Goal: Task Accomplishment & Management: Use online tool/utility

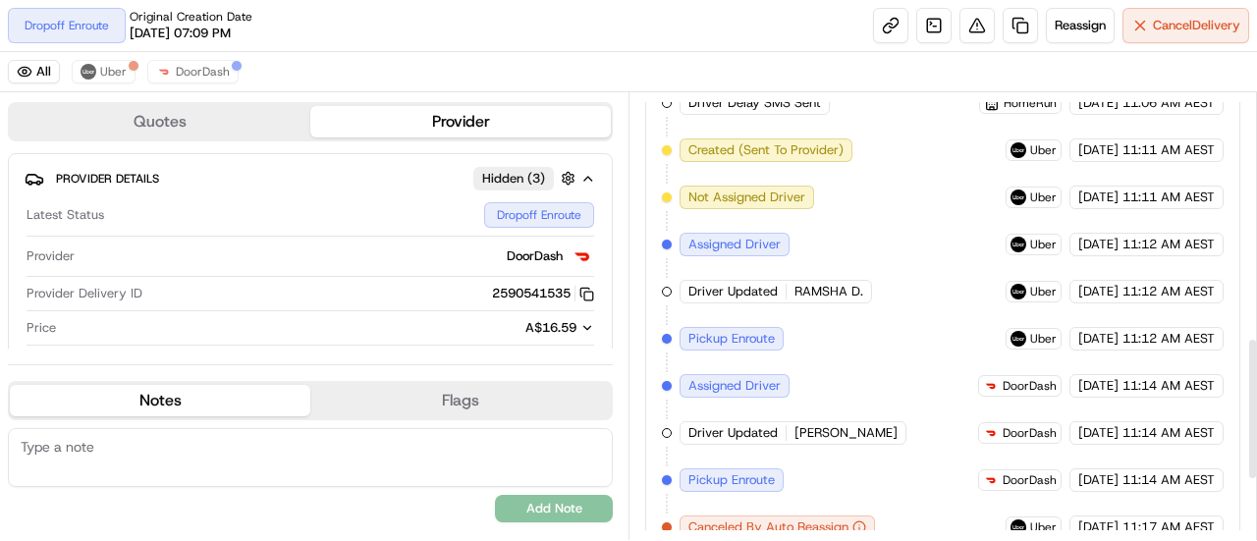
scroll to position [955, 0]
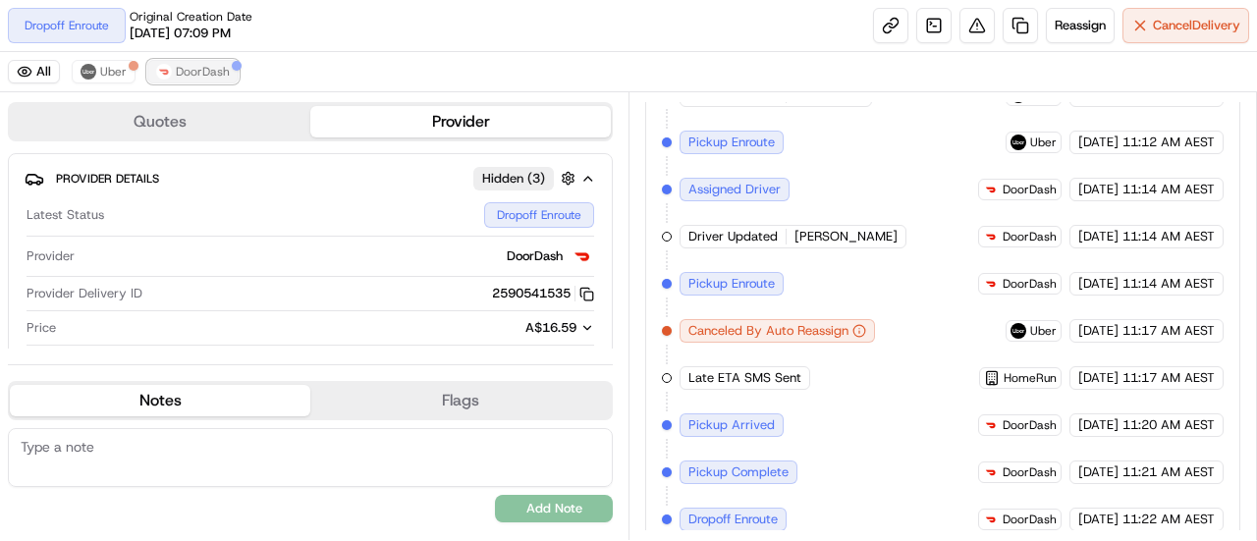
click at [202, 66] on span "DoorDash" at bounding box center [203, 72] width 54 height 16
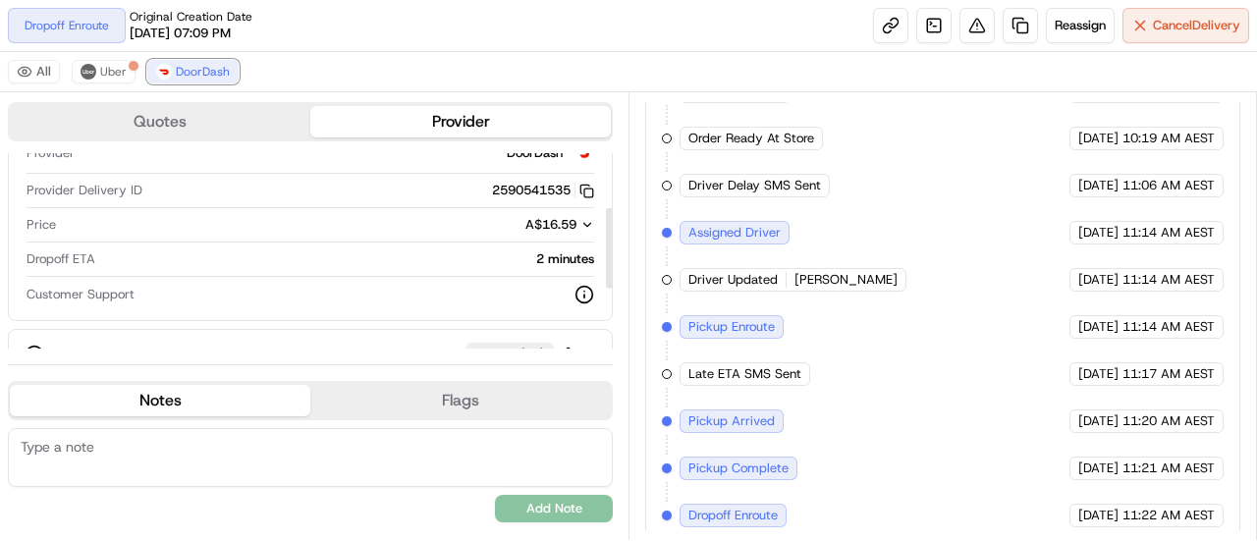
scroll to position [196, 0]
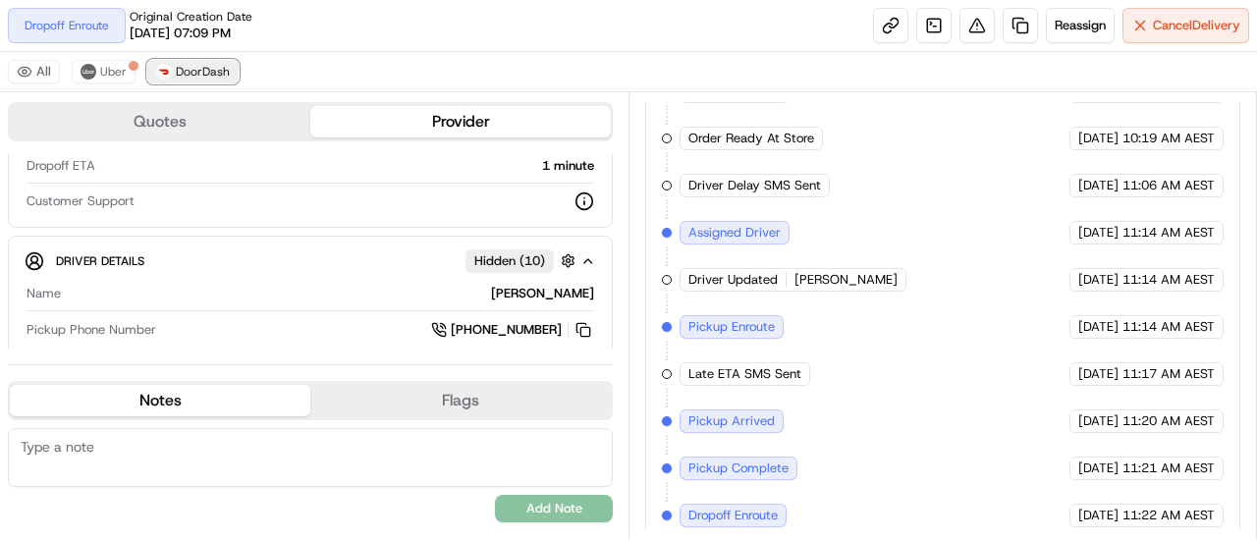
click at [216, 66] on span "DoorDash" at bounding box center [203, 72] width 54 height 16
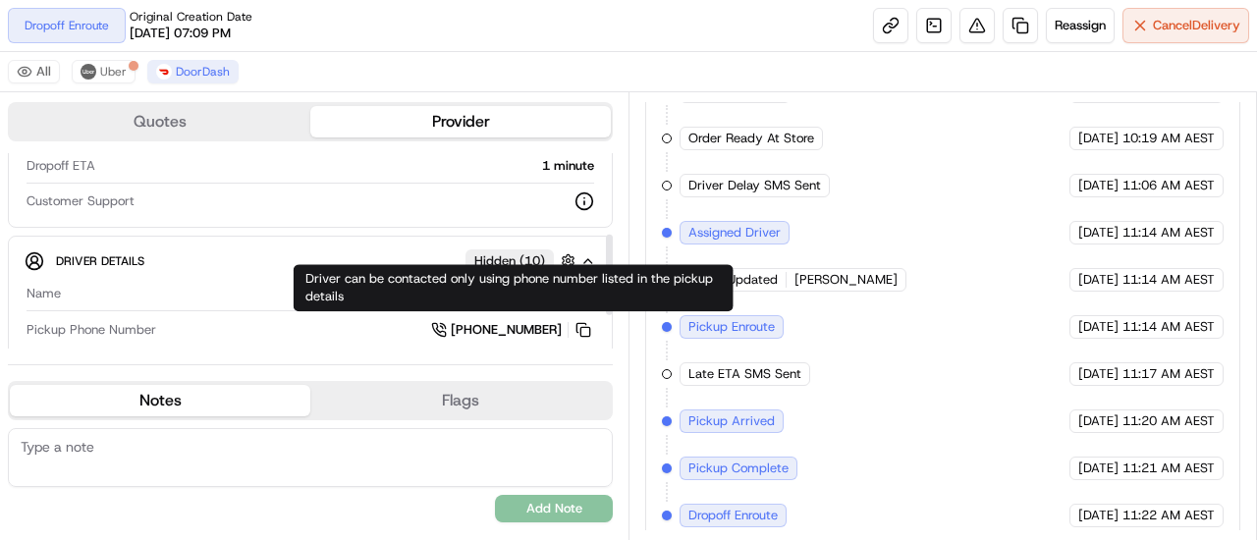
click at [481, 326] on span "+61 482 099 429" at bounding box center [506, 330] width 111 height 18
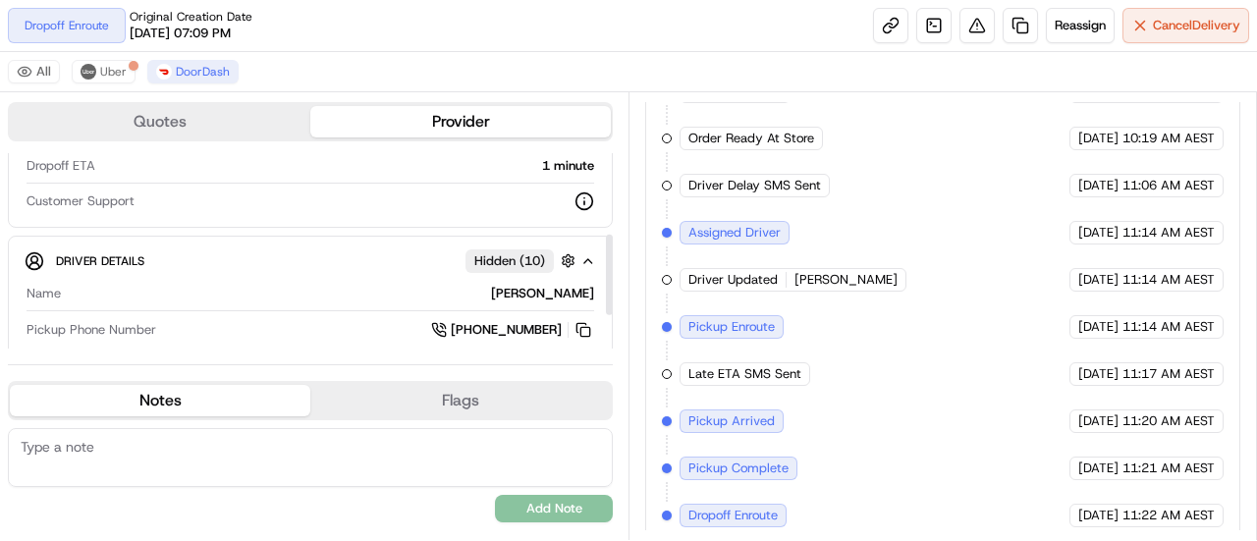
click at [438, 322] on icon at bounding box center [439, 330] width 16 height 16
drag, startPoint x: 198, startPoint y: 67, endPoint x: 192, endPoint y: 77, distance: 11.5
click at [200, 67] on span "DoorDash" at bounding box center [203, 72] width 54 height 16
click at [108, 60] on div "All Uber DoorDash" at bounding box center [628, 72] width 1257 height 40
click at [97, 66] on button "Uber" at bounding box center [104, 72] width 64 height 24
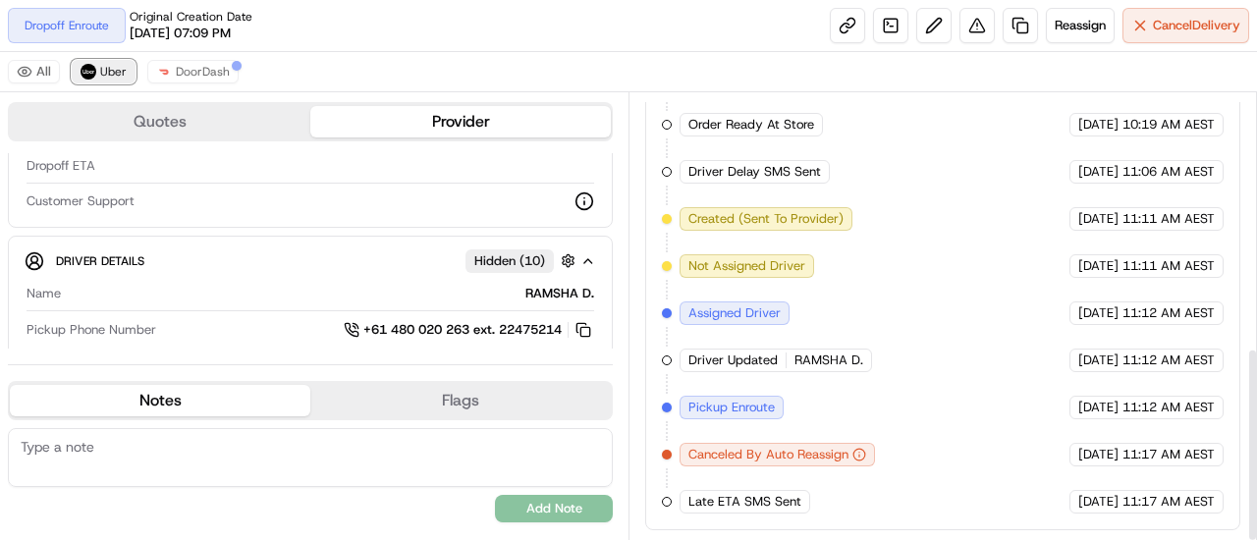
scroll to position [582, 0]
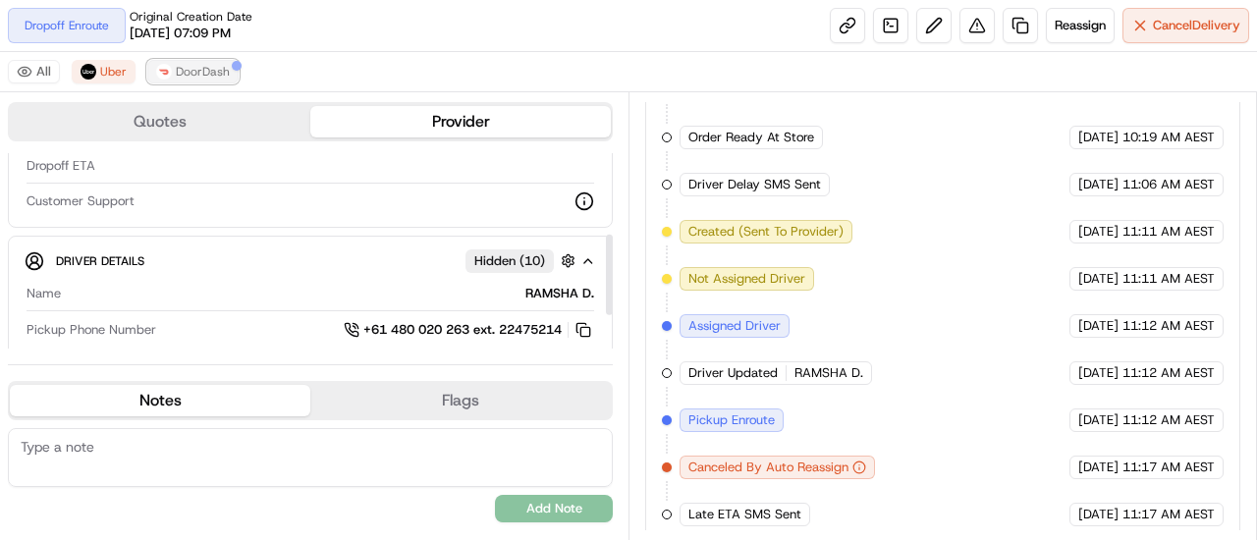
click at [212, 74] on span "DoorDash" at bounding box center [203, 72] width 54 height 16
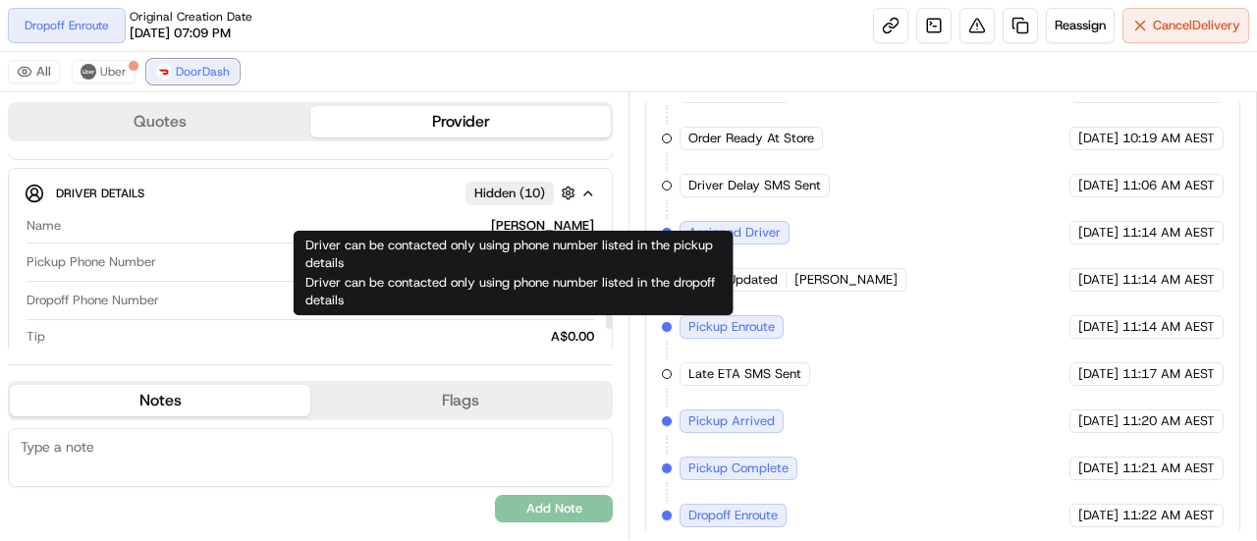
scroll to position [277, 0]
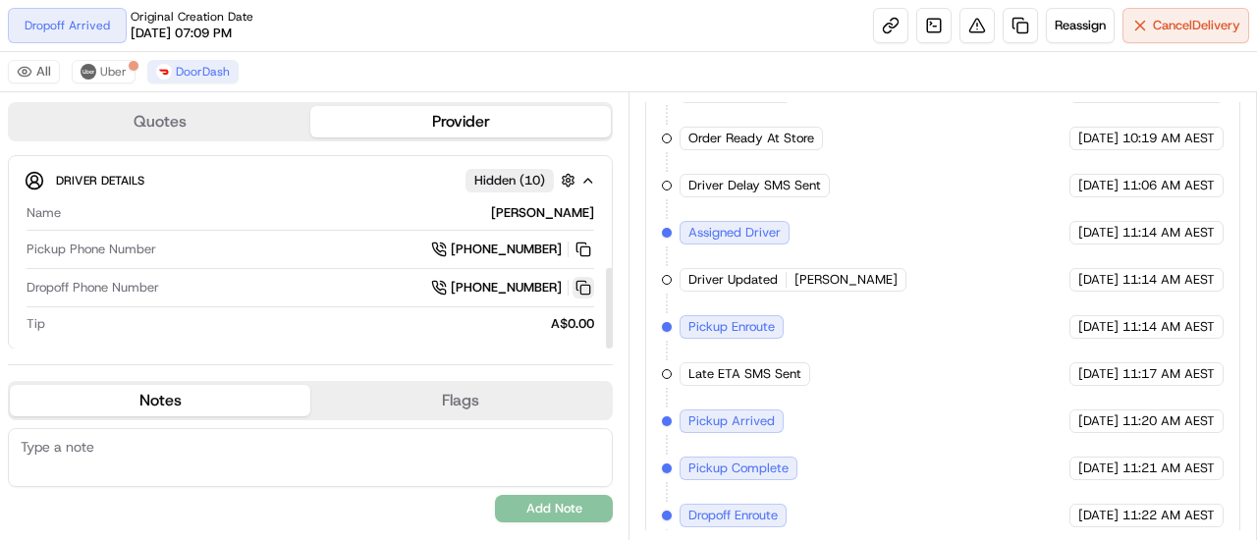
click at [581, 279] on button at bounding box center [584, 288] width 22 height 22
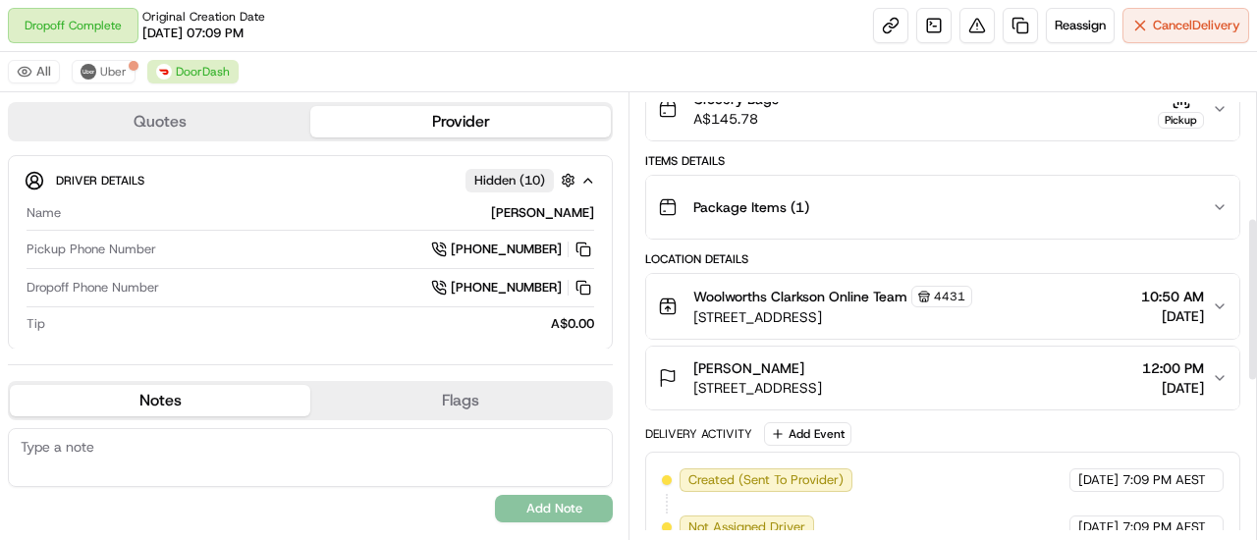
scroll to position [81, 0]
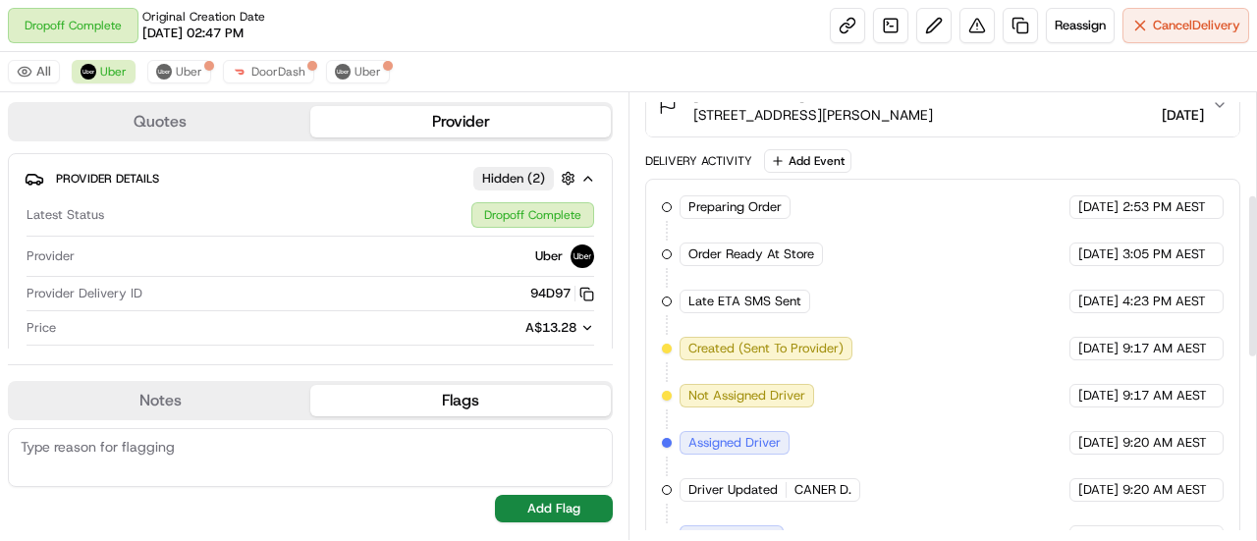
scroll to position [277, 0]
